Goal: Task Accomplishment & Management: Use online tool/utility

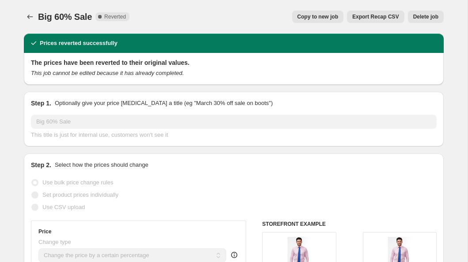
select select "percentage"
select select "collection"
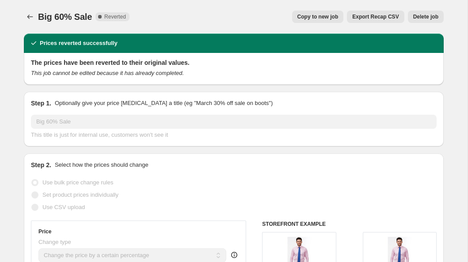
select select "collection"
click at [29, 15] on icon "Price change jobs" at bounding box center [30, 16] width 9 height 9
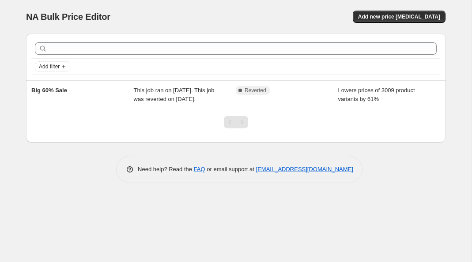
click at [180, 8] on div "NA Bulk Price Editor. This page is ready NA Bulk Price Editor Add new price [ME…" at bounding box center [235, 17] width 419 height 34
